Goal: Task Accomplishment & Management: Use online tool/utility

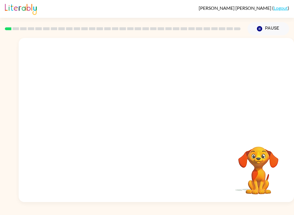
click at [90, 105] on video "Your browser must support playing .mp4 files to use Literably. Please try using…" at bounding box center [156, 86] width 275 height 96
click at [231, 54] on video "Your browser must support playing .mp4 files to use Literably. Please try using…" at bounding box center [156, 86] width 275 height 96
click at [159, 114] on button "button" at bounding box center [156, 122] width 37 height 21
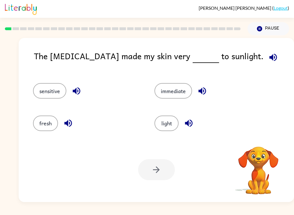
click at [269, 57] on icon "button" at bounding box center [272, 56] width 7 height 7
click at [168, 127] on button "light" at bounding box center [166, 123] width 24 height 16
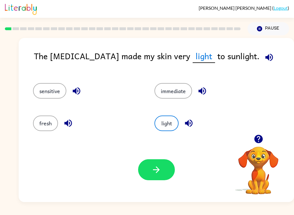
click at [189, 43] on div "The [MEDICAL_DATA] made my skin very light to sunlight. sensitive immediate fre…" at bounding box center [156, 120] width 275 height 164
click at [157, 166] on icon "button" at bounding box center [156, 170] width 10 height 10
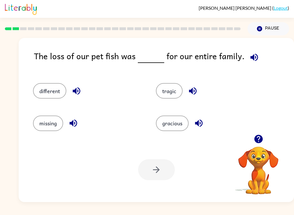
click at [51, 123] on button "missing" at bounding box center [48, 123] width 30 height 16
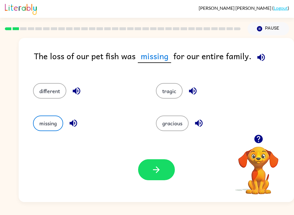
click at [43, 87] on button "different" at bounding box center [49, 91] width 33 height 16
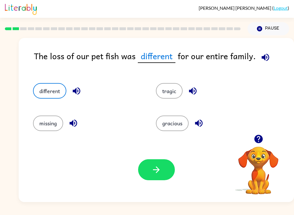
click at [162, 171] on button "button" at bounding box center [156, 169] width 37 height 21
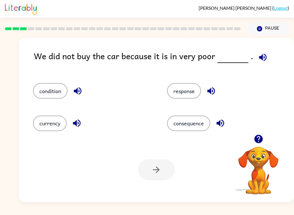
click at [46, 97] on button "condition" at bounding box center [50, 91] width 34 height 16
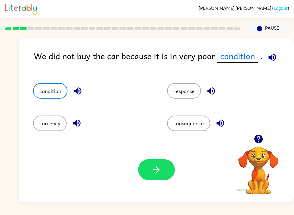
click at [139, 182] on div "Your browser must support playing .mp4 files to use Literably. Please try using…" at bounding box center [156, 169] width 275 height 65
click at [155, 171] on icon "button" at bounding box center [156, 170] width 10 height 10
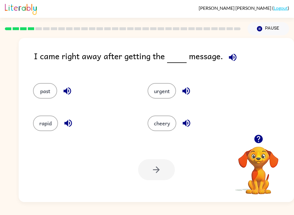
click at [90, 213] on div "[PERSON_NAME] ( Logout ) Pause Pause I came right away after getting the messag…" at bounding box center [147, 107] width 294 height 215
click at [90, 212] on div "[PERSON_NAME] ( Logout ) Pause Pause I came right away after getting the messag…" at bounding box center [147, 107] width 294 height 215
click at [47, 116] on button "rapid" at bounding box center [45, 123] width 25 height 16
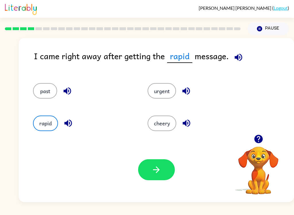
click at [157, 96] on button "urgent" at bounding box center [162, 91] width 28 height 16
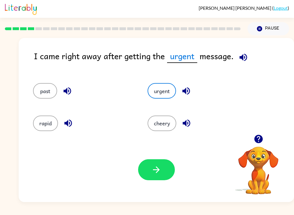
click at [153, 179] on button "button" at bounding box center [156, 169] width 37 height 21
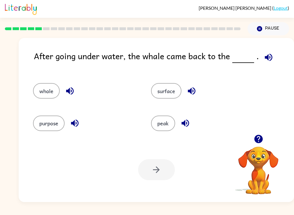
click at [161, 91] on button "surface" at bounding box center [166, 91] width 30 height 16
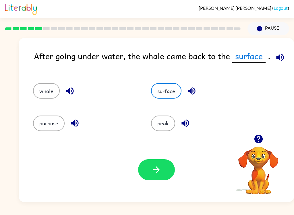
click at [168, 168] on button "button" at bounding box center [156, 169] width 37 height 21
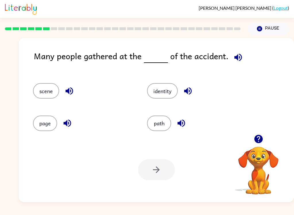
click at [48, 93] on button "scene" at bounding box center [46, 91] width 26 height 16
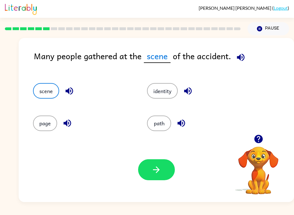
click at [162, 179] on button "button" at bounding box center [156, 169] width 37 height 21
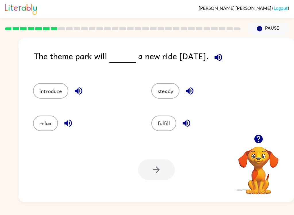
click at [47, 95] on button "introduce" at bounding box center [50, 91] width 35 height 16
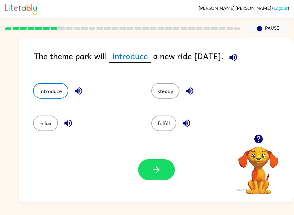
click at [156, 175] on button "button" at bounding box center [156, 169] width 37 height 21
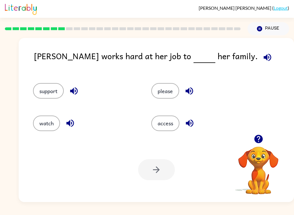
click at [45, 94] on button "support" at bounding box center [48, 91] width 31 height 16
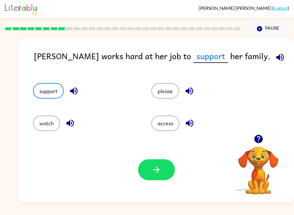
click at [156, 170] on icon "button" at bounding box center [156, 170] width 10 height 10
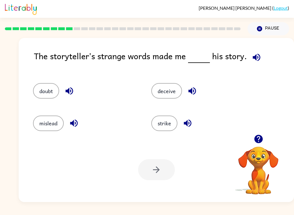
click at [165, 88] on button "deceive" at bounding box center [166, 91] width 31 height 16
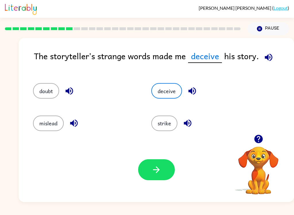
click at [156, 169] on icon "button" at bounding box center [156, 170] width 10 height 10
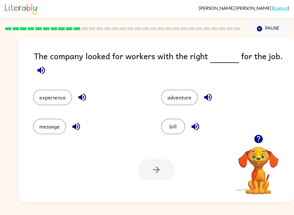
click at [42, 95] on button "experience" at bounding box center [52, 98] width 39 height 16
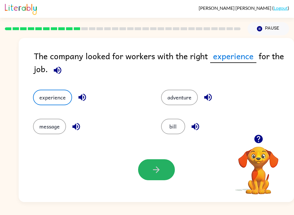
click at [152, 175] on button "button" at bounding box center [156, 169] width 37 height 21
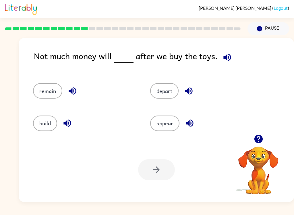
click at [168, 125] on button "appear" at bounding box center [164, 123] width 29 height 16
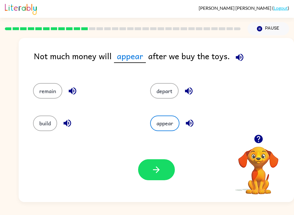
click at [156, 169] on icon "button" at bounding box center [156, 170] width 10 height 10
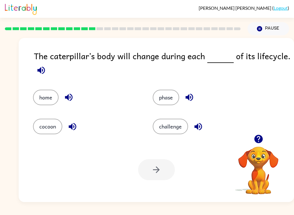
click at [154, 100] on button "phase" at bounding box center [166, 98] width 26 height 16
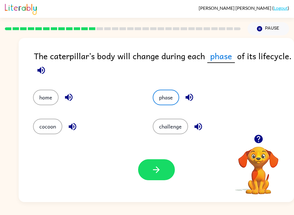
click at [158, 167] on icon "button" at bounding box center [156, 170] width 10 height 10
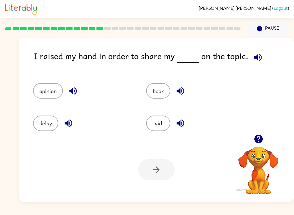
click at [29, 90] on div "opinion" at bounding box center [78, 88] width 113 height 32
click at [40, 90] on button "opinion" at bounding box center [48, 91] width 30 height 16
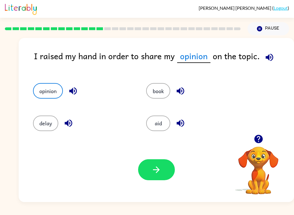
click at [157, 168] on icon "button" at bounding box center [156, 169] width 7 height 7
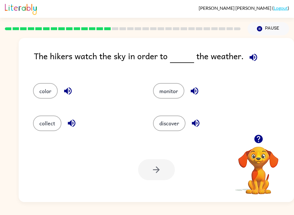
click at [166, 90] on button "monitor" at bounding box center [168, 91] width 31 height 16
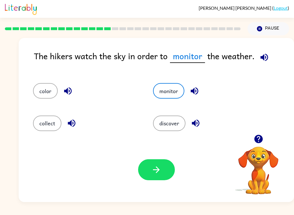
click at [156, 174] on icon "button" at bounding box center [156, 170] width 10 height 10
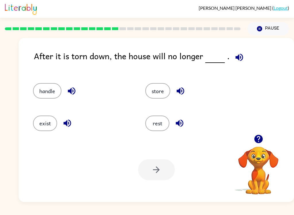
click at [42, 122] on button "exist" at bounding box center [45, 123] width 24 height 16
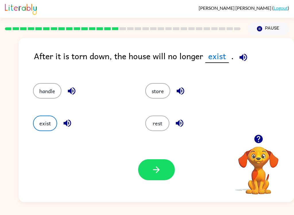
click at [153, 174] on icon "button" at bounding box center [156, 170] width 10 height 10
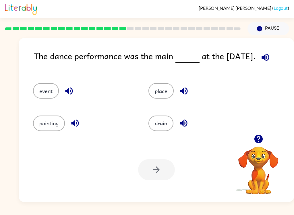
click at [43, 98] on button "event" at bounding box center [46, 91] width 26 height 16
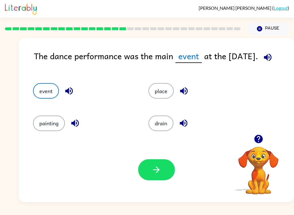
click at [160, 168] on icon "button" at bounding box center [156, 170] width 10 height 10
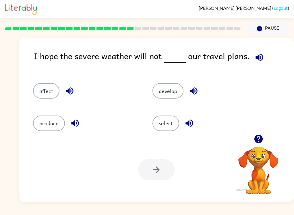
click at [273, 42] on div "I hope the severe weather will not our travel plans. affect develop produce sel…" at bounding box center [156, 120] width 275 height 164
click at [166, 128] on button "select" at bounding box center [165, 123] width 27 height 16
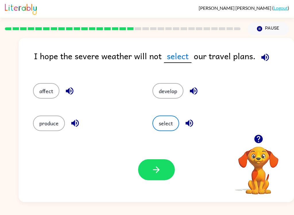
click at [153, 169] on icon "button" at bounding box center [156, 170] width 10 height 10
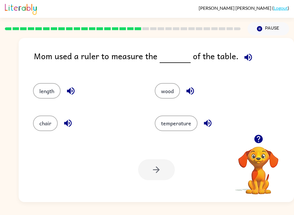
click at [48, 119] on button "chair" at bounding box center [45, 123] width 25 height 16
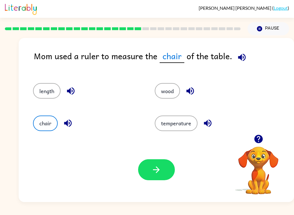
click at [43, 93] on button "length" at bounding box center [47, 91] width 28 height 16
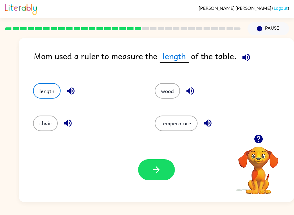
click at [153, 180] on button "button" at bounding box center [156, 169] width 37 height 21
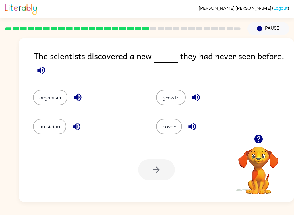
click at [50, 102] on button "organism" at bounding box center [50, 98] width 34 height 16
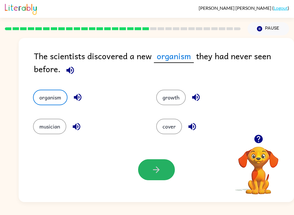
click at [155, 171] on icon "button" at bounding box center [156, 170] width 10 height 10
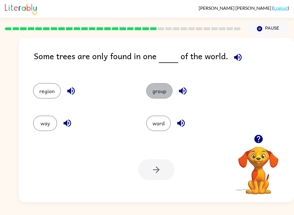
click at [153, 91] on button "group" at bounding box center [159, 91] width 26 height 16
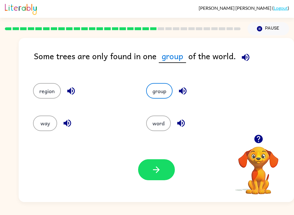
click at [161, 169] on button "button" at bounding box center [156, 169] width 37 height 21
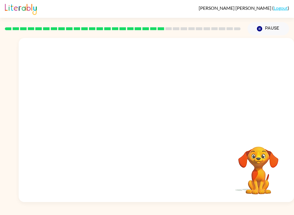
click at [101, 118] on video "Your browser must support playing .mp4 files to use Literably. Please try using…" at bounding box center [156, 86] width 275 height 96
click at [96, 116] on video "Your browser must support playing .mp4 files to use Literably. Please try using…" at bounding box center [156, 86] width 275 height 96
click at [155, 125] on icon "button" at bounding box center [156, 123] width 10 height 10
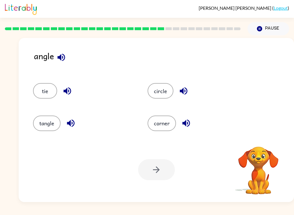
click at [162, 125] on button "corner" at bounding box center [162, 123] width 28 height 16
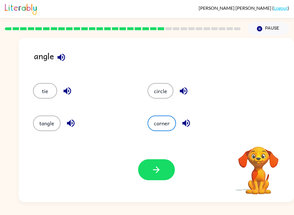
click at [160, 175] on button "button" at bounding box center [156, 169] width 37 height 21
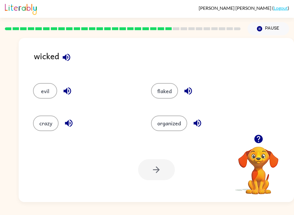
click at [34, 86] on button "evil" at bounding box center [45, 91] width 24 height 16
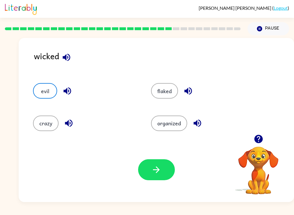
click at [156, 178] on button "button" at bounding box center [156, 169] width 37 height 21
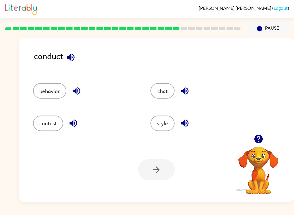
click at [43, 120] on button "contest" at bounding box center [48, 123] width 30 height 16
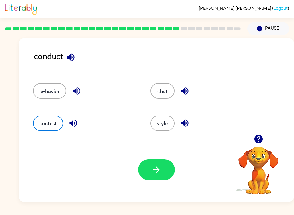
click at [166, 165] on button "button" at bounding box center [156, 169] width 37 height 21
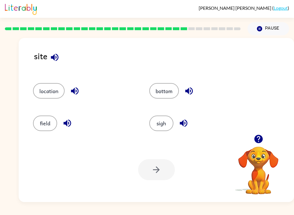
click at [168, 123] on button "sigh" at bounding box center [161, 123] width 24 height 16
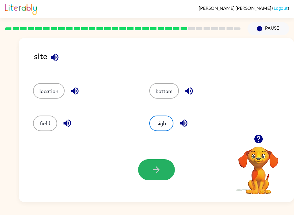
click at [153, 176] on button "button" at bounding box center [156, 169] width 37 height 21
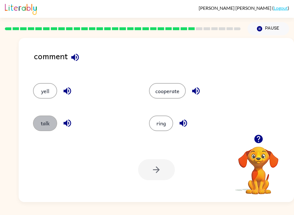
click at [43, 123] on button "talk" at bounding box center [45, 123] width 24 height 16
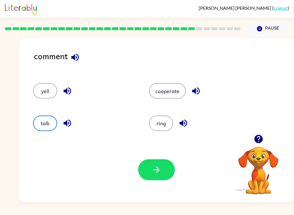
click at [165, 175] on button "button" at bounding box center [156, 169] width 37 height 21
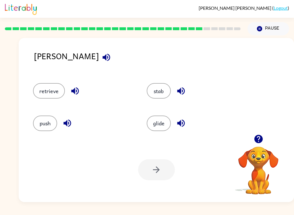
click at [39, 88] on button "retrieve" at bounding box center [49, 91] width 32 height 16
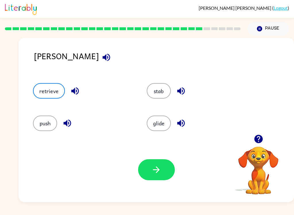
click at [293, 119] on div "[PERSON_NAME] retrieve stab push glide Your browser must support playing .mp4 f…" at bounding box center [156, 120] width 275 height 164
click at [151, 171] on icon "button" at bounding box center [156, 170] width 10 height 10
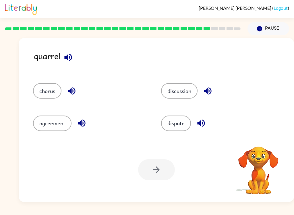
click at [42, 98] on button "chorus" at bounding box center [47, 91] width 28 height 16
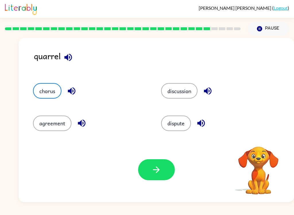
click at [154, 176] on button "button" at bounding box center [156, 169] width 37 height 21
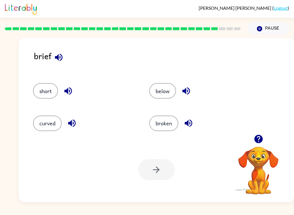
click at [45, 123] on button "curved" at bounding box center [47, 123] width 29 height 16
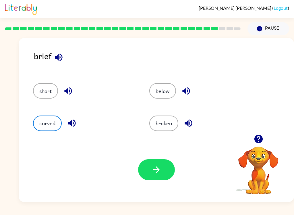
click at [154, 180] on button "button" at bounding box center [156, 169] width 37 height 21
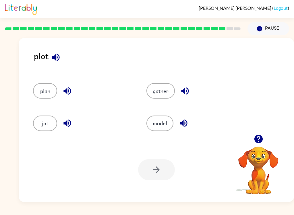
click at [43, 122] on button "jot" at bounding box center [45, 123] width 24 height 16
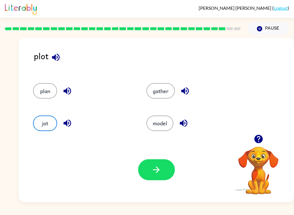
click at [152, 175] on button "button" at bounding box center [156, 169] width 37 height 21
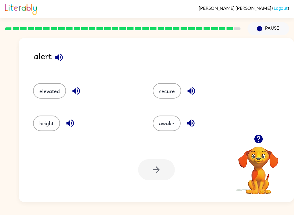
click at [41, 89] on button "elevated" at bounding box center [49, 91] width 33 height 16
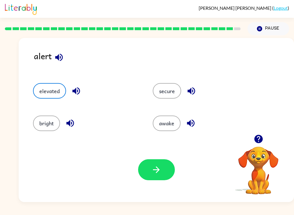
click at [156, 167] on icon "button" at bounding box center [156, 169] width 7 height 7
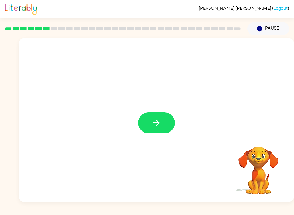
click at [173, 135] on div at bounding box center [156, 120] width 275 height 164
click at [156, 124] on icon "button" at bounding box center [156, 123] width 10 height 10
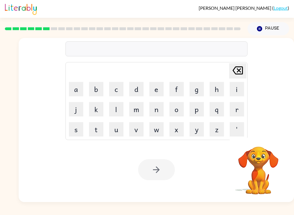
click at [158, 135] on button "w" at bounding box center [156, 129] width 14 height 14
click at [235, 70] on icon "[PERSON_NAME] last character input" at bounding box center [238, 70] width 14 height 14
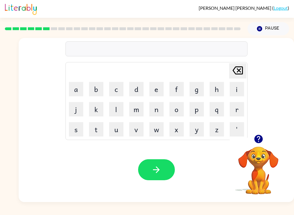
click at [97, 84] on button "b" at bounding box center [96, 89] width 14 height 14
click at [152, 88] on button "e" at bounding box center [156, 89] width 14 height 14
click at [197, 90] on button "g" at bounding box center [196, 89] width 14 height 14
click at [235, 91] on button "i" at bounding box center [237, 89] width 14 height 14
click at [157, 109] on button "n" at bounding box center [156, 109] width 14 height 14
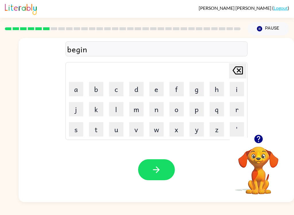
click at [137, 89] on button "d" at bounding box center [136, 89] width 14 height 14
click at [164, 173] on button "button" at bounding box center [156, 169] width 37 height 21
click at [103, 194] on div "Your browser must support playing .mp4 files to use Literably. Please try using…" at bounding box center [156, 169] width 275 height 65
click at [97, 130] on button "t" at bounding box center [96, 129] width 14 height 14
click at [232, 109] on button "r" at bounding box center [237, 109] width 14 height 14
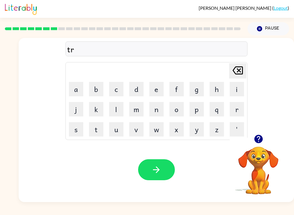
click at [227, 91] on td "i" at bounding box center [237, 89] width 20 height 20
click at [230, 89] on button "i" at bounding box center [237, 89] width 14 height 14
click at [129, 85] on button "d" at bounding box center [136, 89] width 14 height 14
click at [231, 68] on icon "Delete Delete last character input" at bounding box center [238, 70] width 14 height 14
click at [120, 93] on button "c" at bounding box center [116, 89] width 14 height 14
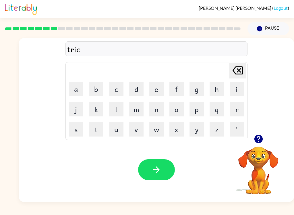
click at [95, 107] on button "k" at bounding box center [96, 109] width 14 height 14
click at [160, 89] on button "e" at bounding box center [156, 89] width 14 height 14
click at [117, 108] on button "l" at bounding box center [116, 109] width 14 height 14
click at [152, 174] on icon "button" at bounding box center [156, 170] width 10 height 10
click at [258, 137] on icon "button" at bounding box center [259, 139] width 10 height 10
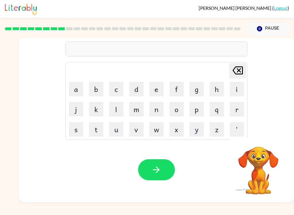
click at [134, 111] on button "m" at bounding box center [136, 109] width 14 height 14
click at [154, 87] on button "e" at bounding box center [156, 89] width 14 height 14
click at [72, 87] on button "a" at bounding box center [76, 89] width 14 height 14
click at [238, 114] on button "r" at bounding box center [237, 109] width 14 height 14
click at [199, 87] on button "g" at bounding box center [196, 89] width 14 height 14
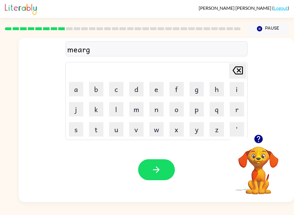
click at [177, 106] on button "o" at bounding box center [176, 109] width 14 height 14
click at [78, 129] on button "s" at bounding box center [76, 129] width 14 height 14
click at [231, 71] on icon "Delete Delete last character input" at bounding box center [238, 70] width 14 height 14
click at [76, 88] on button "a" at bounding box center [76, 89] width 14 height 14
click at [115, 107] on button "l" at bounding box center [116, 109] width 14 height 14
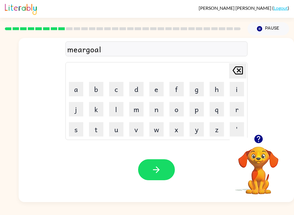
click at [164, 177] on button "button" at bounding box center [156, 169] width 37 height 21
click at [155, 109] on button "n" at bounding box center [156, 109] width 14 height 14
click at [235, 91] on button "i" at bounding box center [237, 89] width 14 height 14
click at [137, 113] on button "m" at bounding box center [136, 109] width 14 height 14
click at [97, 86] on button "b" at bounding box center [96, 89] width 14 height 14
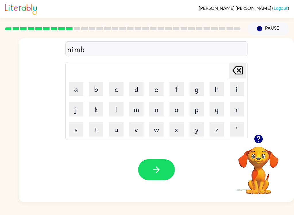
click at [155, 89] on button "e" at bounding box center [156, 89] width 14 height 14
click at [120, 109] on button "l" at bounding box center [116, 109] width 14 height 14
click at [163, 171] on button "button" at bounding box center [156, 169] width 37 height 21
click at [115, 129] on button "u" at bounding box center [116, 129] width 14 height 14
click at [153, 108] on button "n" at bounding box center [156, 109] width 14 height 14
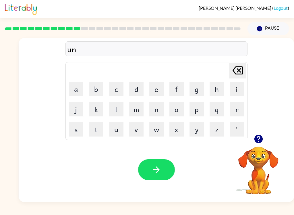
click at [176, 88] on button "f" at bounding box center [176, 89] width 14 height 14
click at [72, 91] on button "a" at bounding box center [76, 89] width 14 height 14
click at [237, 87] on button "i" at bounding box center [237, 89] width 14 height 14
click at [116, 109] on button "l" at bounding box center [116, 109] width 14 height 14
click at [166, 173] on button "button" at bounding box center [156, 169] width 37 height 21
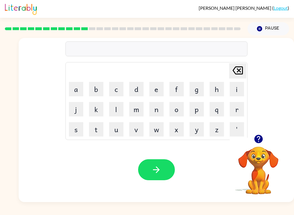
click at [133, 133] on button "v" at bounding box center [136, 129] width 14 height 14
click at [180, 110] on button "o" at bounding box center [176, 109] width 14 height 14
click at [94, 129] on button "t" at bounding box center [96, 129] width 14 height 14
click at [153, 87] on button "e" at bounding box center [156, 89] width 14 height 14
click at [160, 165] on button "button" at bounding box center [156, 169] width 37 height 21
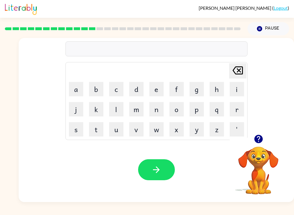
click at [94, 88] on button "b" at bounding box center [96, 89] width 14 height 14
click at [158, 87] on button "e" at bounding box center [156, 89] width 14 height 14
click at [158, 82] on button "e" at bounding box center [156, 89] width 14 height 14
click at [139, 90] on button "d" at bounding box center [136, 89] width 14 height 14
click at [239, 73] on icon "Delete Delete last character input" at bounding box center [238, 70] width 14 height 14
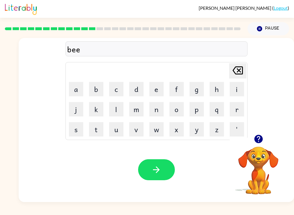
click at [238, 73] on icon "Delete Delete last character input" at bounding box center [238, 70] width 14 height 14
click at [136, 90] on button "d" at bounding box center [136, 89] width 14 height 14
click at [96, 129] on button "t" at bounding box center [96, 129] width 14 height 14
click at [235, 90] on button "i" at bounding box center [237, 89] width 14 height 14
click at [137, 108] on button "m" at bounding box center [136, 109] width 14 height 14
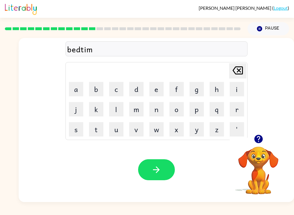
click at [156, 90] on button "e" at bounding box center [156, 89] width 14 height 14
click at [158, 166] on icon "button" at bounding box center [156, 170] width 10 height 10
click at [176, 88] on button "f" at bounding box center [176, 89] width 14 height 14
click at [238, 88] on button "i" at bounding box center [237, 89] width 14 height 14
click at [95, 129] on button "t" at bounding box center [96, 129] width 14 height 14
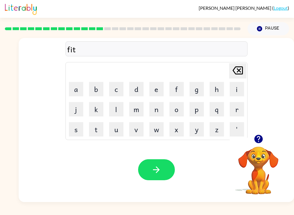
click at [152, 113] on button "n" at bounding box center [156, 109] width 14 height 14
click at [157, 94] on button "e" at bounding box center [156, 89] width 14 height 14
click at [75, 128] on button "s" at bounding box center [76, 129] width 14 height 14
click at [163, 161] on button "button" at bounding box center [156, 169] width 37 height 21
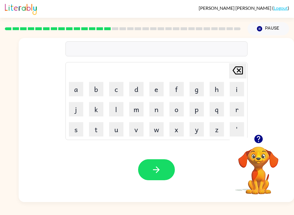
click at [139, 90] on button "d" at bounding box center [136, 89] width 14 height 14
click at [162, 93] on button "e" at bounding box center [156, 89] width 14 height 14
click at [117, 109] on button "l" at bounding box center [116, 109] width 14 height 14
click at [78, 86] on button "a" at bounding box center [76, 89] width 14 height 14
click at [204, 122] on button "y" at bounding box center [196, 129] width 14 height 14
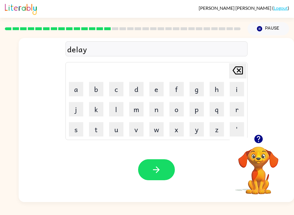
click at [156, 166] on icon "button" at bounding box center [156, 170] width 10 height 10
click at [100, 128] on button "t" at bounding box center [96, 129] width 14 height 14
click at [116, 132] on button "u" at bounding box center [116, 129] width 14 height 14
click at [237, 113] on button "r" at bounding box center [237, 109] width 14 height 14
click at [136, 109] on button "m" at bounding box center [136, 109] width 14 height 14
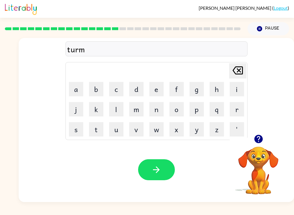
click at [161, 158] on div "Your browser must support playing .mp4 files to use Literably. Please try using…" at bounding box center [156, 169] width 275 height 65
click at [168, 171] on button "button" at bounding box center [156, 169] width 37 height 21
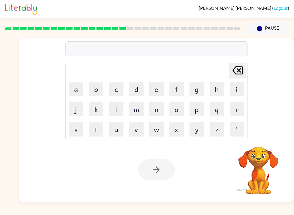
click at [76, 127] on button "s" at bounding box center [76, 129] width 14 height 14
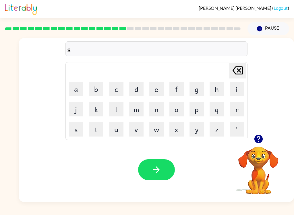
click at [159, 85] on button "e" at bounding box center [156, 89] width 14 height 14
click at [100, 129] on button "t" at bounding box center [96, 129] width 14 height 14
click at [152, 164] on button "button" at bounding box center [156, 169] width 37 height 21
click at [98, 87] on button "b" at bounding box center [96, 89] width 14 height 14
click at [165, 174] on button "button" at bounding box center [156, 169] width 37 height 21
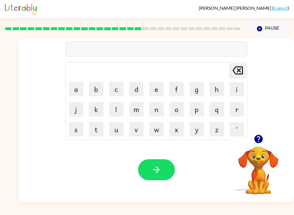
click at [195, 110] on button "p" at bounding box center [196, 109] width 14 height 14
click at [116, 107] on button "l" at bounding box center [116, 109] width 14 height 14
click at [78, 93] on button "a" at bounding box center [76, 89] width 14 height 14
click at [73, 134] on button "s" at bounding box center [76, 129] width 14 height 14
click at [96, 132] on button "t" at bounding box center [96, 129] width 14 height 14
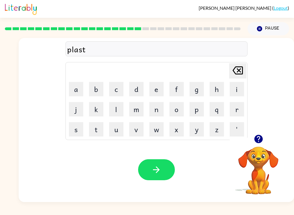
click at [235, 84] on button "i" at bounding box center [237, 89] width 14 height 14
click at [115, 89] on button "c" at bounding box center [116, 89] width 14 height 14
click at [165, 179] on button "button" at bounding box center [156, 169] width 37 height 21
click at [134, 91] on button "d" at bounding box center [136, 89] width 14 height 14
click at [224, 88] on button "h" at bounding box center [217, 89] width 14 height 14
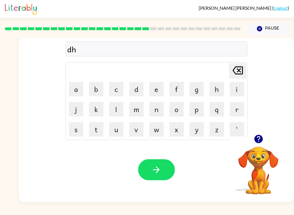
click at [79, 122] on button "s" at bounding box center [76, 129] width 14 height 14
click at [234, 72] on icon "Delete Delete last character input" at bounding box center [238, 70] width 14 height 14
click at [237, 82] on button "i" at bounding box center [237, 89] width 14 height 14
click at [80, 132] on button "s" at bounding box center [76, 129] width 14 height 14
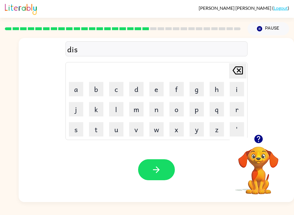
click at [279, 206] on div "Armando Gonzalez-Garza ( Logout ) Pause Pause dis Delete Delete last character …" at bounding box center [147, 107] width 294 height 215
click at [192, 111] on button "p" at bounding box center [196, 109] width 14 height 14
click at [122, 109] on button "l" at bounding box center [116, 109] width 14 height 14
click at [77, 89] on button "a" at bounding box center [76, 89] width 14 height 14
click at [195, 130] on button "y" at bounding box center [196, 129] width 14 height 14
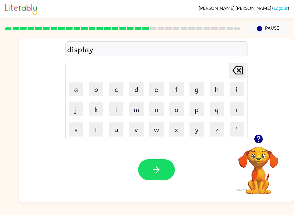
click at [160, 171] on icon "button" at bounding box center [156, 170] width 10 height 10
click at [139, 90] on button "d" at bounding box center [136, 89] width 14 height 14
click at [113, 128] on button "u" at bounding box center [116, 129] width 14 height 14
click at [69, 130] on button "s" at bounding box center [76, 129] width 14 height 14
click at [102, 128] on button "t" at bounding box center [96, 129] width 14 height 14
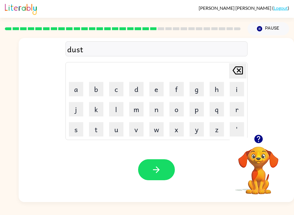
click at [157, 87] on button "e" at bounding box center [156, 89] width 14 height 14
click at [137, 88] on button "d" at bounding box center [136, 89] width 14 height 14
click at [156, 172] on icon "button" at bounding box center [156, 170] width 10 height 10
click at [74, 126] on button "s" at bounding box center [76, 129] width 14 height 14
click at [153, 86] on button "e" at bounding box center [156, 89] width 14 height 14
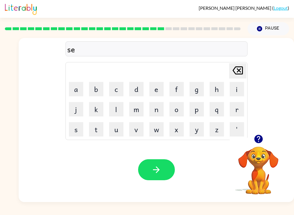
click at [149, 114] on button "n" at bounding box center [156, 109] width 14 height 14
click at [98, 136] on button "t" at bounding box center [96, 129] width 14 height 14
click at [153, 87] on button "e" at bounding box center [156, 89] width 14 height 14
click at [197, 107] on button "p" at bounding box center [196, 109] width 14 height 14
click at [236, 90] on button "i" at bounding box center [237, 89] width 14 height 14
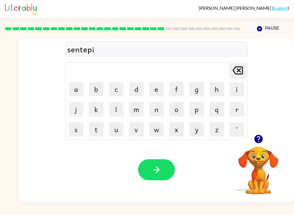
click at [142, 86] on button "d" at bounding box center [136, 89] width 14 height 14
click at [157, 166] on icon "button" at bounding box center [156, 170] width 10 height 10
click at [232, 115] on button "r" at bounding box center [237, 109] width 14 height 14
click at [75, 89] on button "a" at bounding box center [76, 89] width 14 height 14
click at [230, 88] on button "i" at bounding box center [237, 89] width 14 height 14
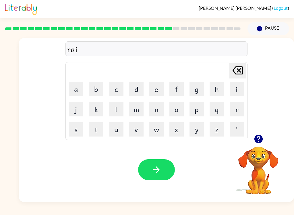
click at [150, 107] on button "n" at bounding box center [156, 109] width 14 height 14
click at [116, 87] on button "c" at bounding box center [116, 89] width 14 height 14
click at [180, 108] on button "o" at bounding box center [176, 109] width 14 height 14
click at [119, 127] on button "u" at bounding box center [116, 129] width 14 height 14
click at [97, 127] on button "t" at bounding box center [96, 129] width 14 height 14
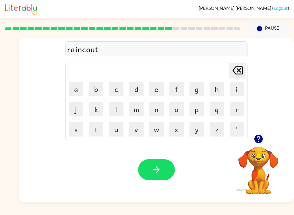
click at [156, 179] on button "button" at bounding box center [156, 169] width 37 height 21
click at [132, 109] on button "m" at bounding box center [136, 109] width 14 height 14
click at [69, 93] on button "a" at bounding box center [76, 89] width 14 height 14
click at [236, 108] on button "r" at bounding box center [237, 109] width 14 height 14
click at [95, 108] on button "k" at bounding box center [96, 109] width 14 height 14
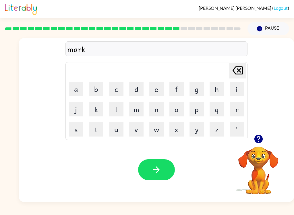
click at [151, 92] on button "e" at bounding box center [156, 89] width 14 height 14
click at [100, 132] on button "t" at bounding box center [96, 129] width 14 height 14
click at [148, 169] on button "button" at bounding box center [156, 169] width 37 height 21
click at [264, 140] on button "button" at bounding box center [258, 138] width 15 height 15
click at [257, 134] on div "Delete Delete last character input a b c d e f g h i j k l m n o p q r s t u v …" at bounding box center [156, 86] width 275 height 96
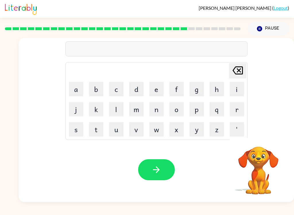
click at [79, 88] on button "a" at bounding box center [76, 89] width 14 height 14
click at [100, 93] on button "b" at bounding box center [96, 89] width 14 height 14
click at [134, 131] on button "v" at bounding box center [136, 129] width 14 height 14
click at [237, 91] on button "i" at bounding box center [237, 89] width 14 height 14
click at [141, 89] on button "d" at bounding box center [136, 89] width 14 height 14
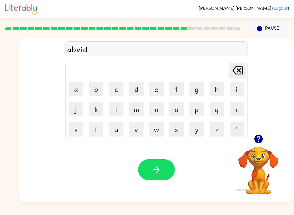
click at [158, 93] on button "e" at bounding box center [156, 89] width 14 height 14
click at [155, 170] on icon "button" at bounding box center [156, 170] width 10 height 10
click at [195, 89] on button "g" at bounding box center [196, 89] width 14 height 14
click at [177, 111] on button "o" at bounding box center [176, 109] width 14 height 14
click at [92, 84] on button "b" at bounding box center [96, 89] width 14 height 14
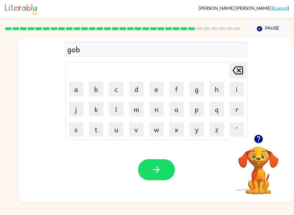
click at [122, 108] on button "l" at bounding box center [116, 109] width 14 height 14
click at [241, 90] on button "i" at bounding box center [237, 89] width 14 height 14
click at [153, 113] on button "n" at bounding box center [156, 109] width 14 height 14
click at [156, 174] on icon "button" at bounding box center [156, 170] width 10 height 10
click at [192, 90] on button "g" at bounding box center [196, 89] width 14 height 14
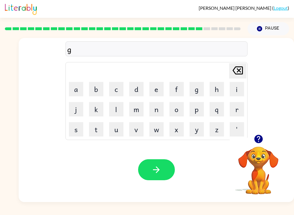
click at [181, 110] on button "o" at bounding box center [176, 109] width 14 height 14
click at [135, 129] on button "v" at bounding box center [136, 129] width 14 height 14
click at [155, 93] on button "e" at bounding box center [156, 89] width 14 height 14
click at [240, 111] on button "r" at bounding box center [237, 109] width 14 height 14
click at [134, 113] on button "m" at bounding box center [136, 109] width 14 height 14
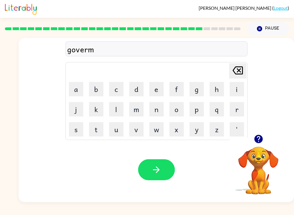
click at [158, 88] on button "e" at bounding box center [156, 89] width 14 height 14
click at [157, 109] on button "n" at bounding box center [156, 109] width 14 height 14
click at [100, 129] on button "t" at bounding box center [96, 129] width 14 height 14
click at [165, 160] on button "button" at bounding box center [156, 169] width 37 height 21
click at [76, 127] on button "s" at bounding box center [76, 129] width 14 height 14
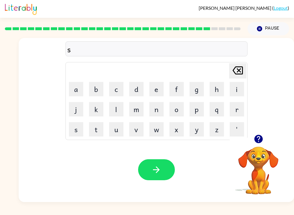
click at [92, 128] on button "t" at bounding box center [96, 129] width 14 height 14
click at [234, 110] on button "r" at bounding box center [237, 109] width 14 height 14
click at [80, 88] on button "a" at bounding box center [76, 89] width 14 height 14
click at [234, 91] on button "i" at bounding box center [237, 89] width 14 height 14
click at [140, 89] on button "d" at bounding box center [136, 89] width 14 height 14
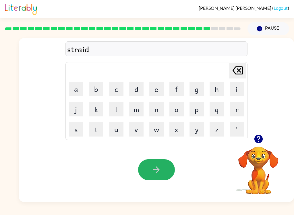
click at [162, 171] on button "button" at bounding box center [156, 169] width 37 height 21
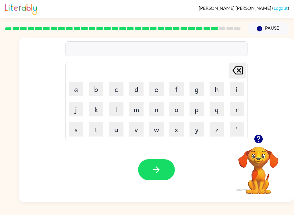
click at [75, 130] on button "s" at bounding box center [76, 129] width 14 height 14
click at [209, 96] on td "h" at bounding box center [217, 89] width 20 height 20
click at [217, 85] on button "h" at bounding box center [217, 89] width 14 height 14
click at [79, 89] on button "a" at bounding box center [76, 89] width 14 height 14
click at [192, 112] on button "p" at bounding box center [196, 109] width 14 height 14
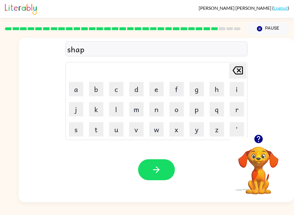
click at [156, 91] on button "e" at bounding box center [156, 89] width 14 height 14
click at [161, 162] on button "button" at bounding box center [156, 169] width 37 height 21
click at [154, 85] on button "e" at bounding box center [156, 89] width 14 height 14
click at [177, 133] on button "x" at bounding box center [176, 129] width 14 height 14
click at [118, 85] on button "c" at bounding box center [116, 89] width 14 height 14
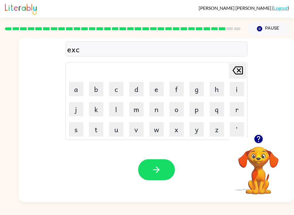
click at [156, 88] on button "e" at bounding box center [156, 89] width 14 height 14
click at [117, 115] on button "l" at bounding box center [116, 109] width 14 height 14
click at [155, 92] on button "e" at bounding box center [156, 89] width 14 height 14
click at [160, 108] on button "n" at bounding box center [156, 109] width 14 height 14
click at [95, 130] on button "t" at bounding box center [96, 129] width 14 height 14
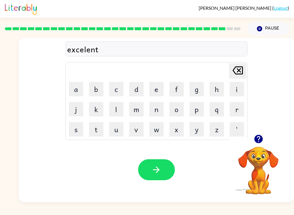
click at [162, 171] on button "button" at bounding box center [156, 169] width 37 height 21
click at [258, 144] on icon "button" at bounding box center [259, 139] width 10 height 10
click at [192, 92] on button "g" at bounding box center [196, 89] width 14 height 14
click at [174, 107] on button "o" at bounding box center [176, 109] width 14 height 14
click at [100, 92] on button "b" at bounding box center [96, 89] width 14 height 14
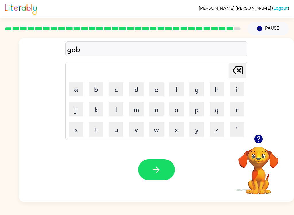
click at [237, 111] on button "r" at bounding box center [237, 109] width 14 height 14
click at [157, 84] on button "e" at bounding box center [156, 89] width 14 height 14
click at [116, 90] on button "c" at bounding box center [116, 89] width 14 height 14
click at [97, 112] on button "k" at bounding box center [96, 109] width 14 height 14
click at [156, 87] on button "e" at bounding box center [156, 89] width 14 height 14
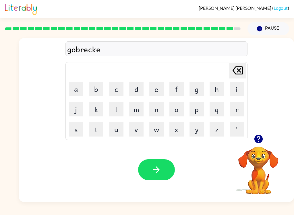
click at [238, 113] on button "r" at bounding box center [237, 109] width 14 height 14
click at [157, 170] on icon "button" at bounding box center [156, 169] width 7 height 7
